Goal: Task Accomplishment & Management: Complete application form

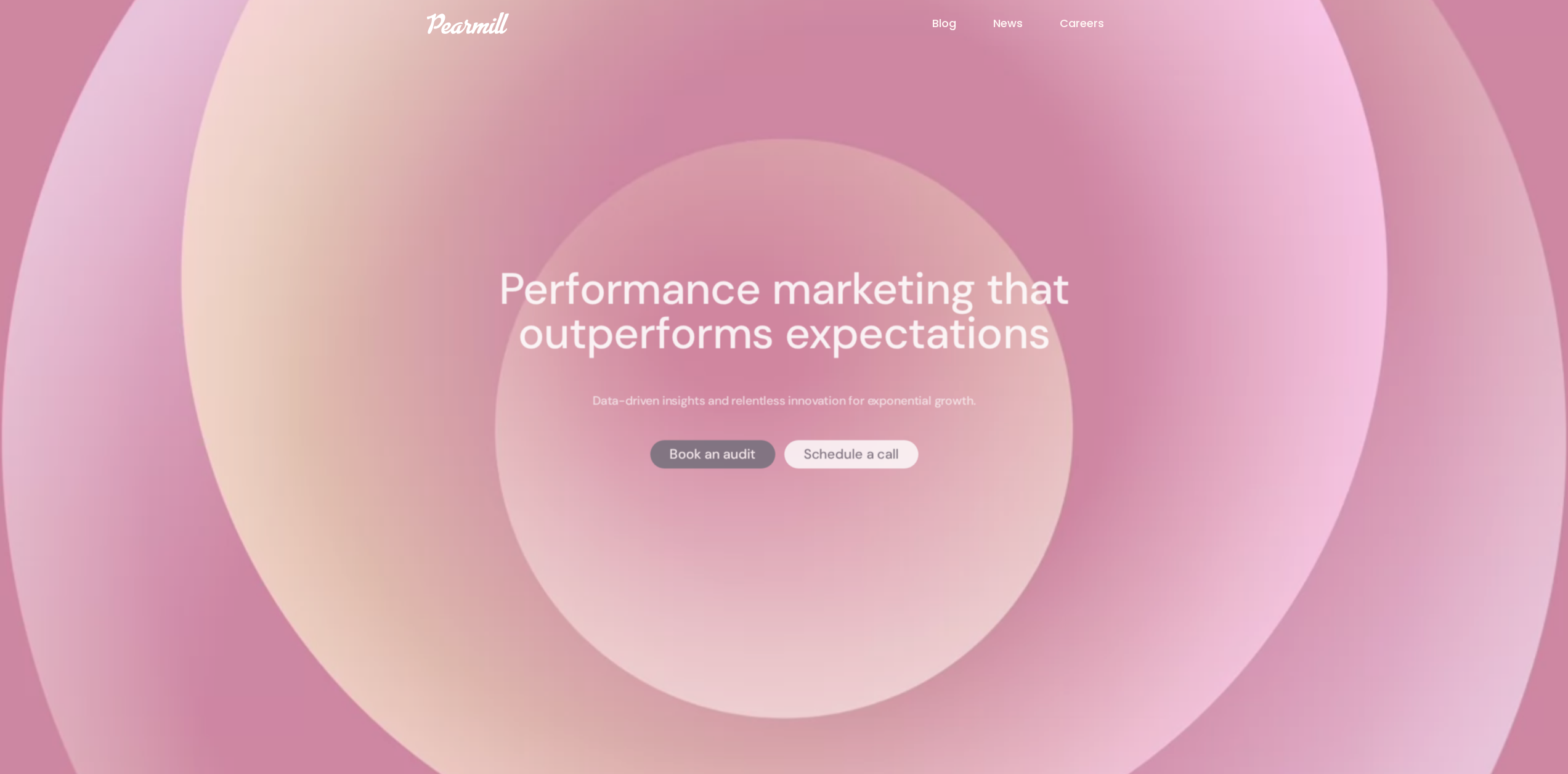
click at [1093, 27] on link "Careers" at bounding box center [1100, 23] width 81 height 16
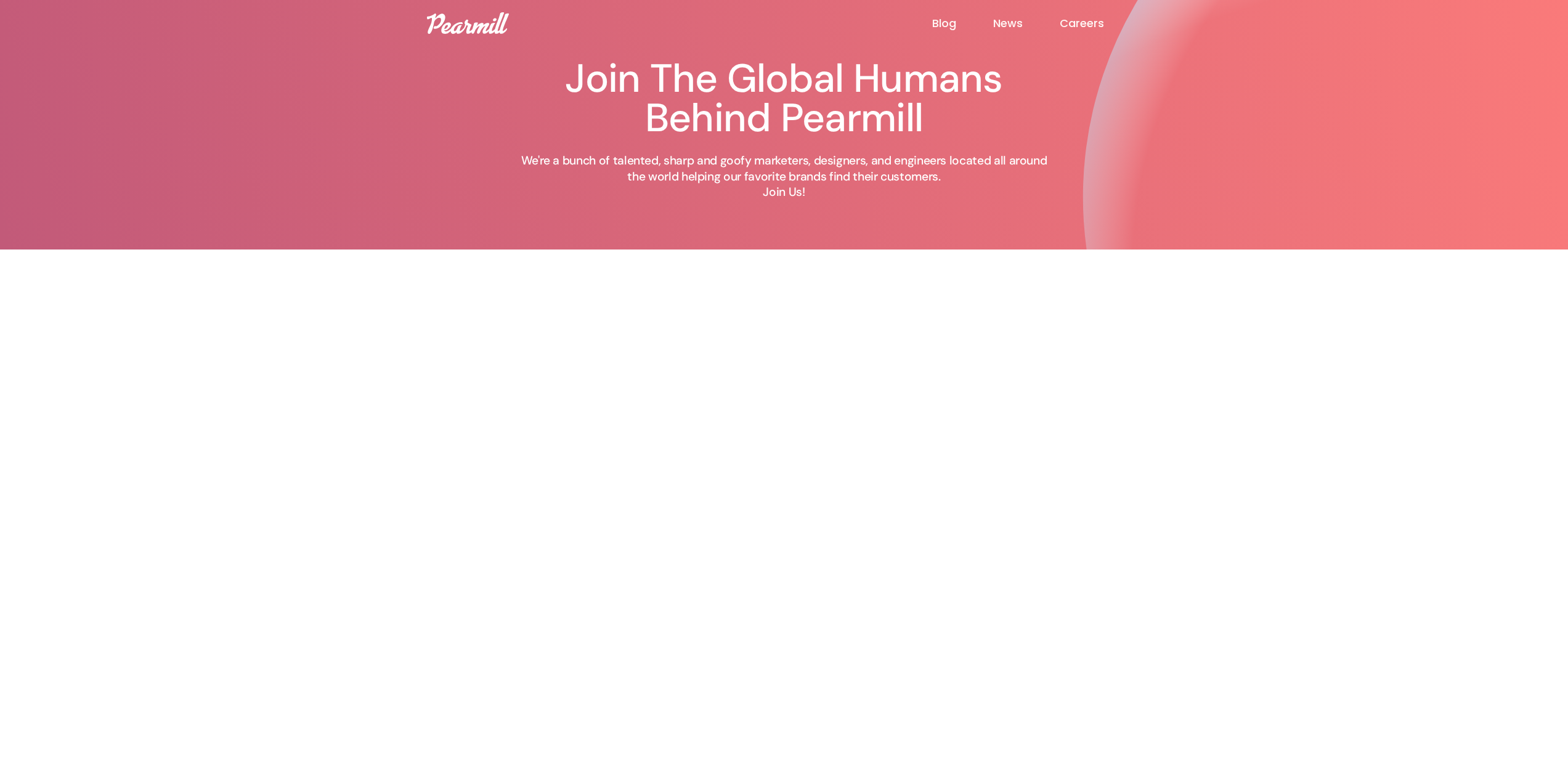
click at [432, 28] on img at bounding box center [468, 23] width 82 height 21
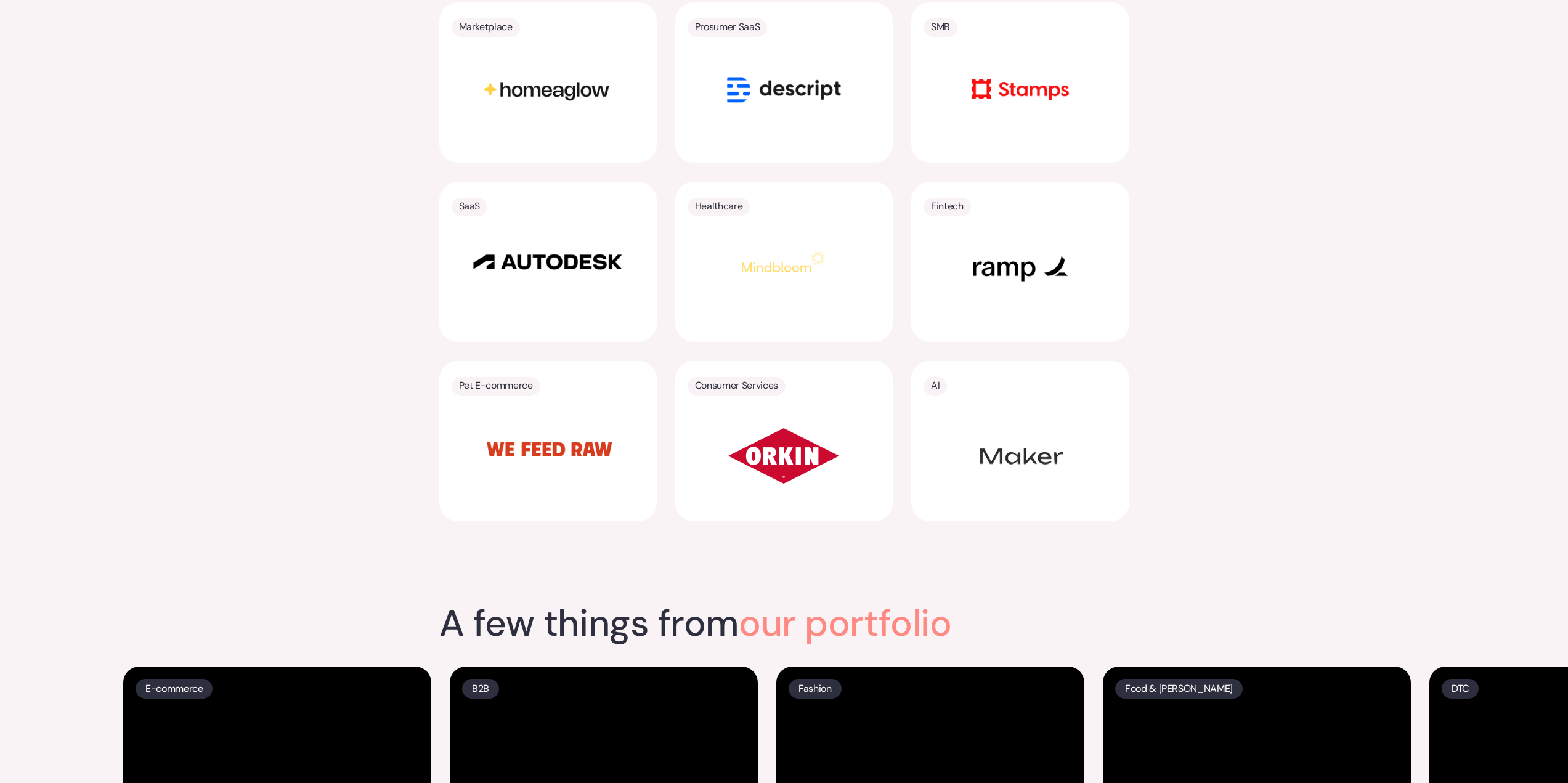
scroll to position [2835, 0]
